Goal: Information Seeking & Learning: Find specific page/section

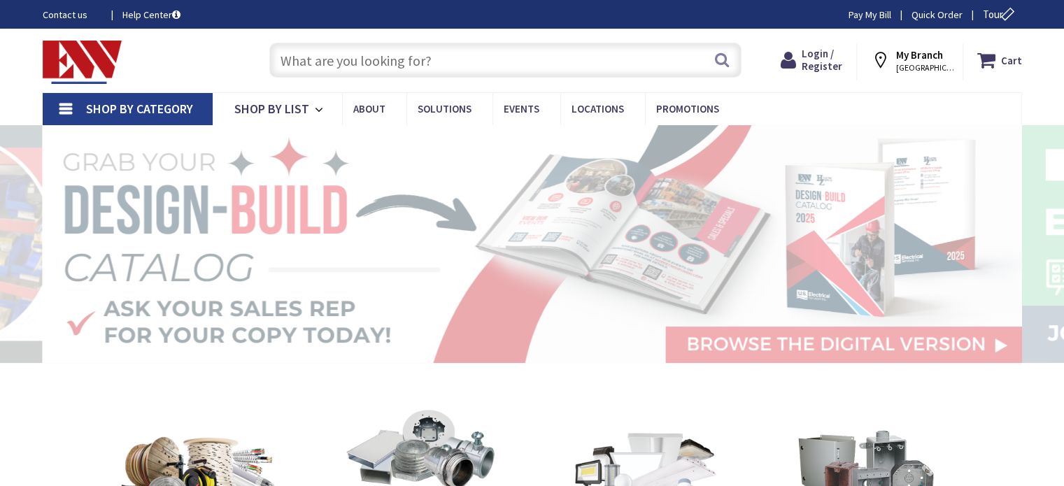
click at [530, 63] on input "text" at bounding box center [505, 60] width 472 height 35
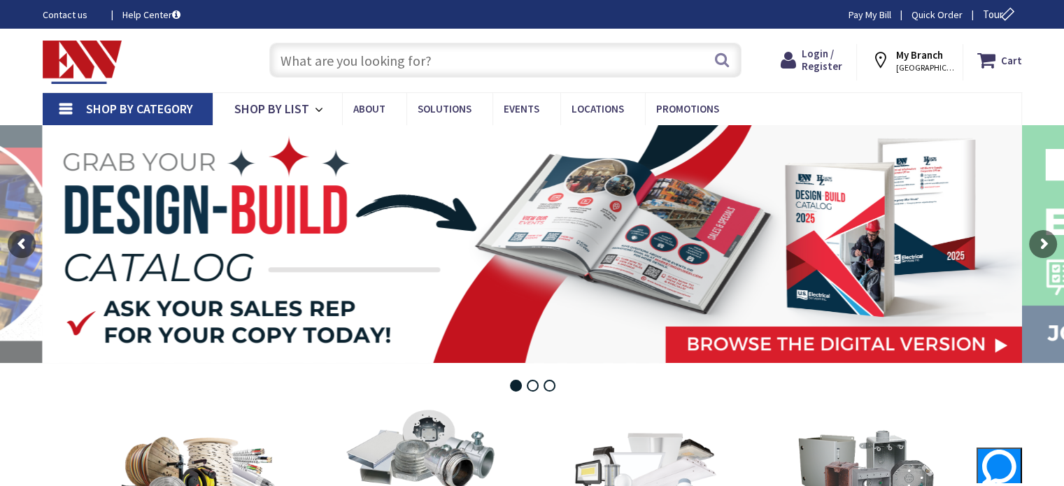
click at [503, 66] on input "text" at bounding box center [505, 60] width 472 height 35
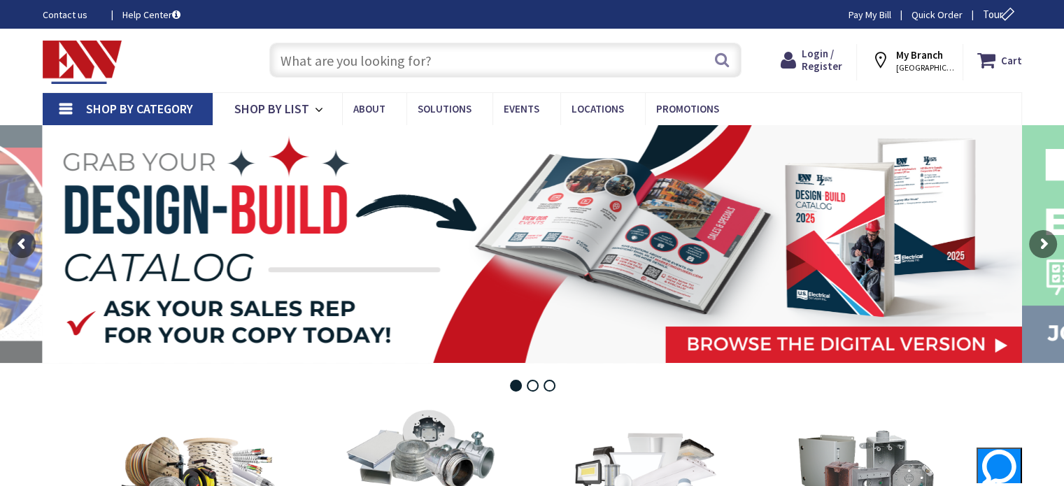
click at [503, 66] on input "text" at bounding box center [505, 60] width 472 height 35
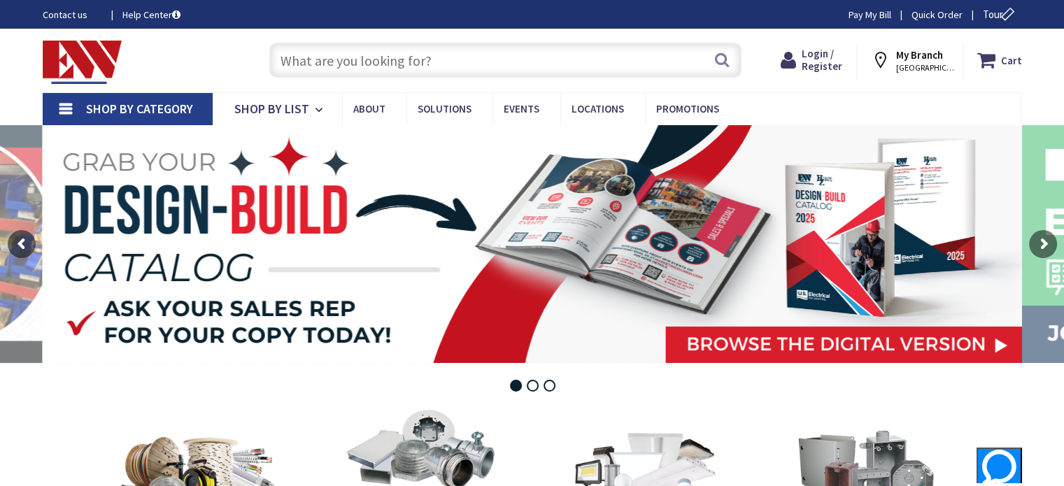
click at [503, 66] on input "text" at bounding box center [505, 60] width 472 height 35
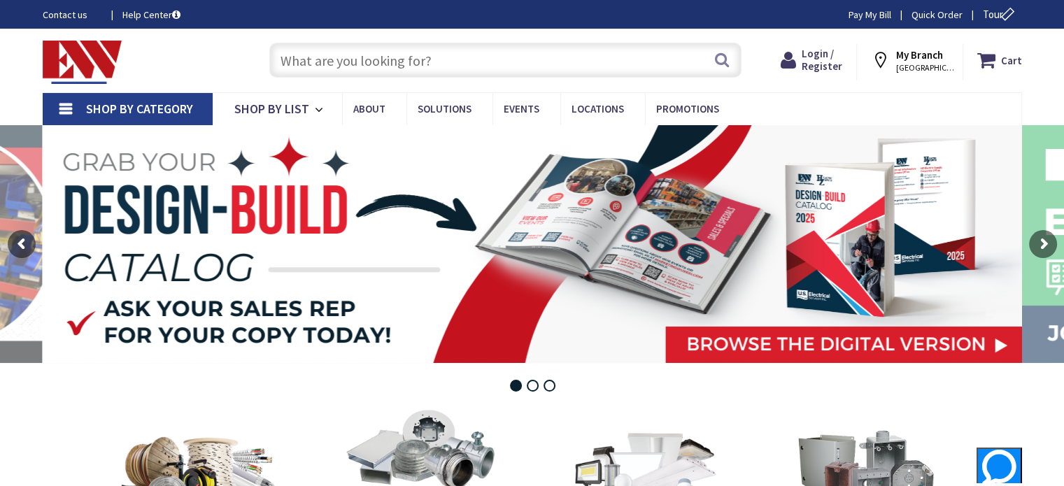
click at [503, 66] on input "text" at bounding box center [505, 60] width 472 height 35
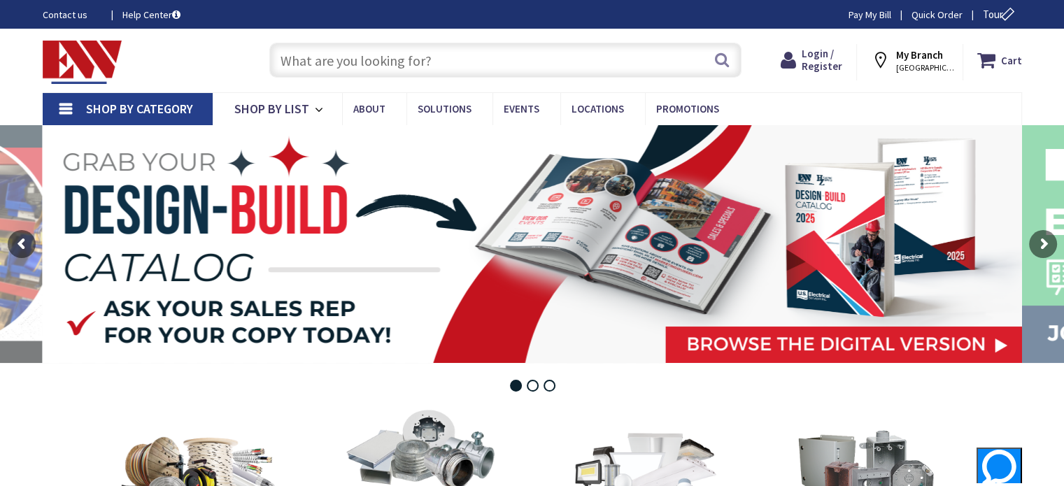
click at [503, 66] on input "text" at bounding box center [505, 60] width 472 height 35
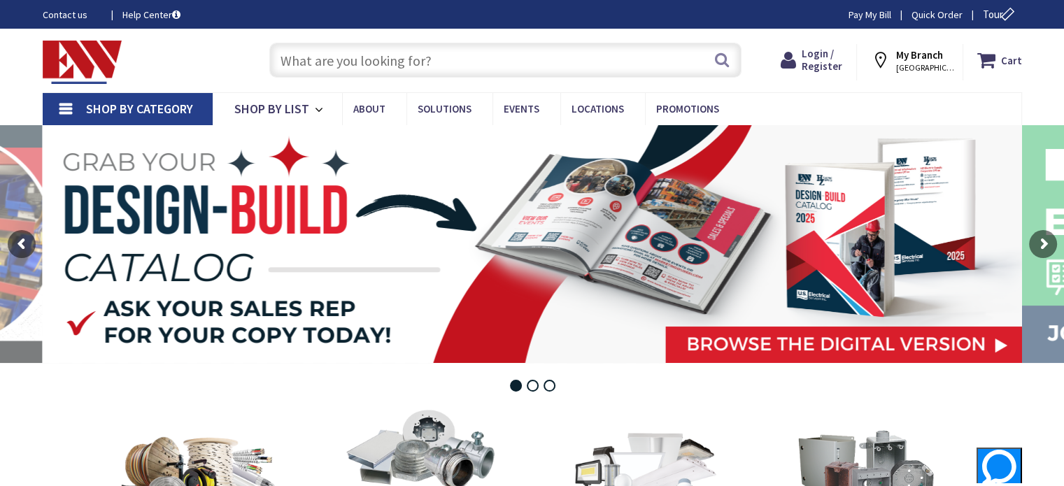
click at [503, 66] on input "text" at bounding box center [505, 60] width 472 height 35
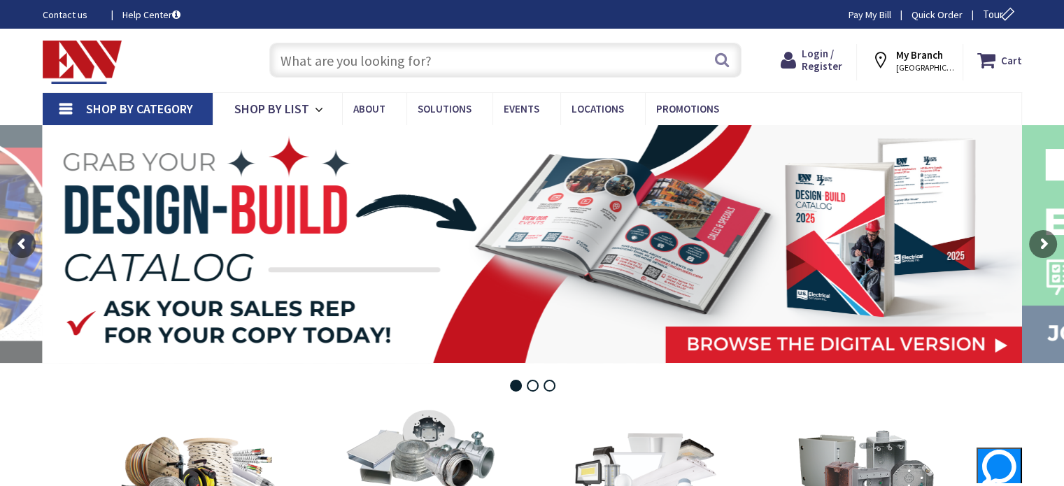
click at [503, 66] on input "text" at bounding box center [505, 60] width 472 height 35
click at [501, 66] on input "text" at bounding box center [505, 60] width 472 height 35
click at [497, 67] on input "text" at bounding box center [505, 60] width 472 height 35
